Goal: Check status: Check status

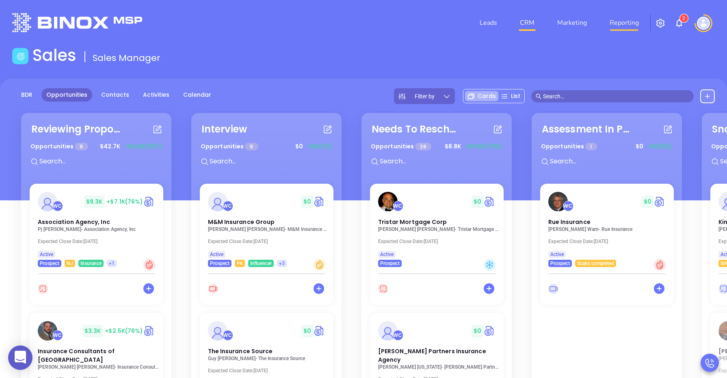
click at [623, 22] on link "Reporting" at bounding box center [624, 23] width 36 height 16
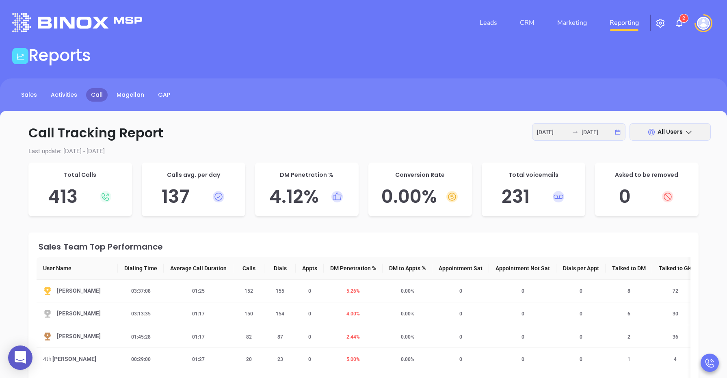
click at [622, 132] on div "[DATE] [DATE]" at bounding box center [578, 131] width 93 height 17
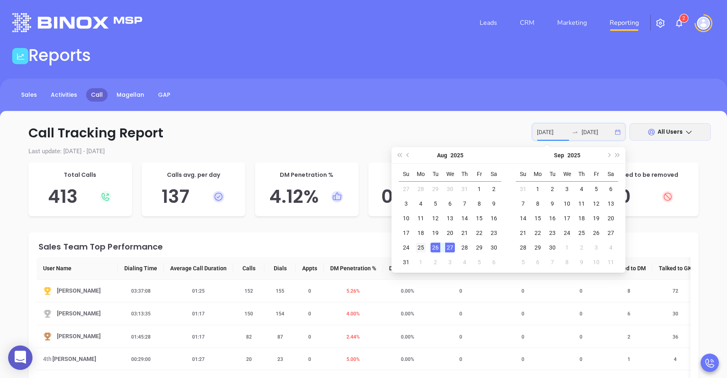
type input "[DATE]"
click at [419, 249] on div "25" at bounding box center [421, 247] width 10 height 10
type input "[DATE]"
click at [435, 249] on div "26" at bounding box center [435, 247] width 10 height 10
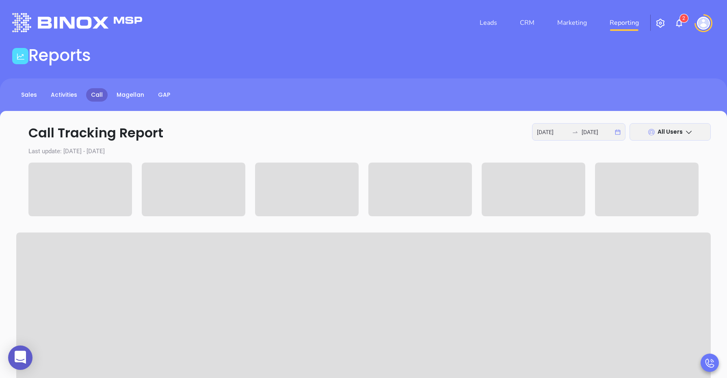
click at [651, 129] on icon at bounding box center [651, 132] width 6 height 6
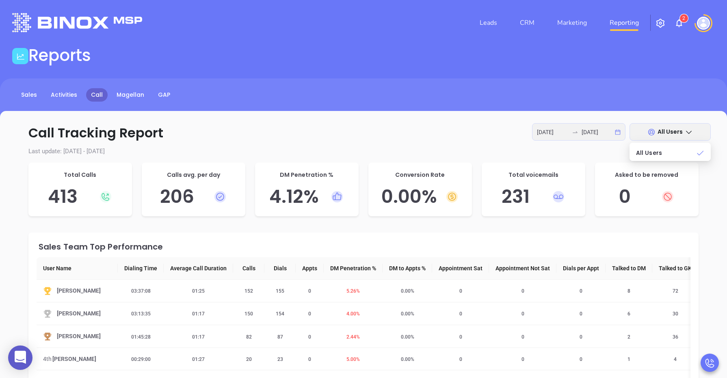
scroll to position [0, 0]
click at [679, 128] on span "All Users" at bounding box center [669, 132] width 25 height 8
click at [687, 132] on icon at bounding box center [689, 132] width 6 height 3
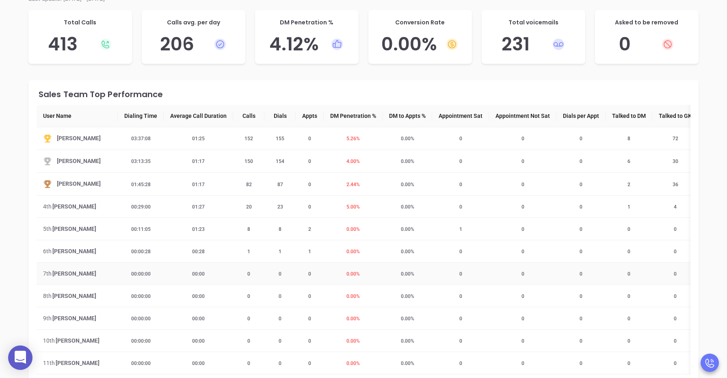
scroll to position [0, 0]
